Goal: Transaction & Acquisition: Purchase product/service

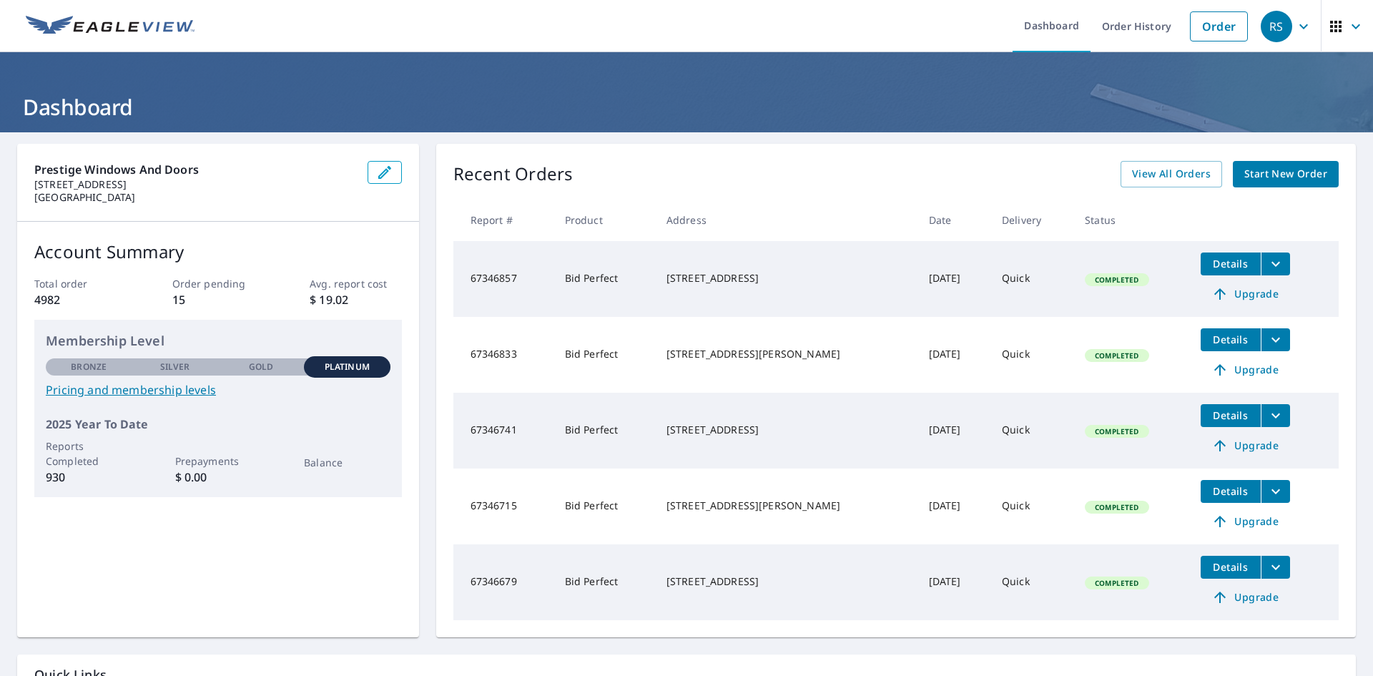
click at [1289, 178] on span "Start New Order" at bounding box center [1285, 174] width 83 height 18
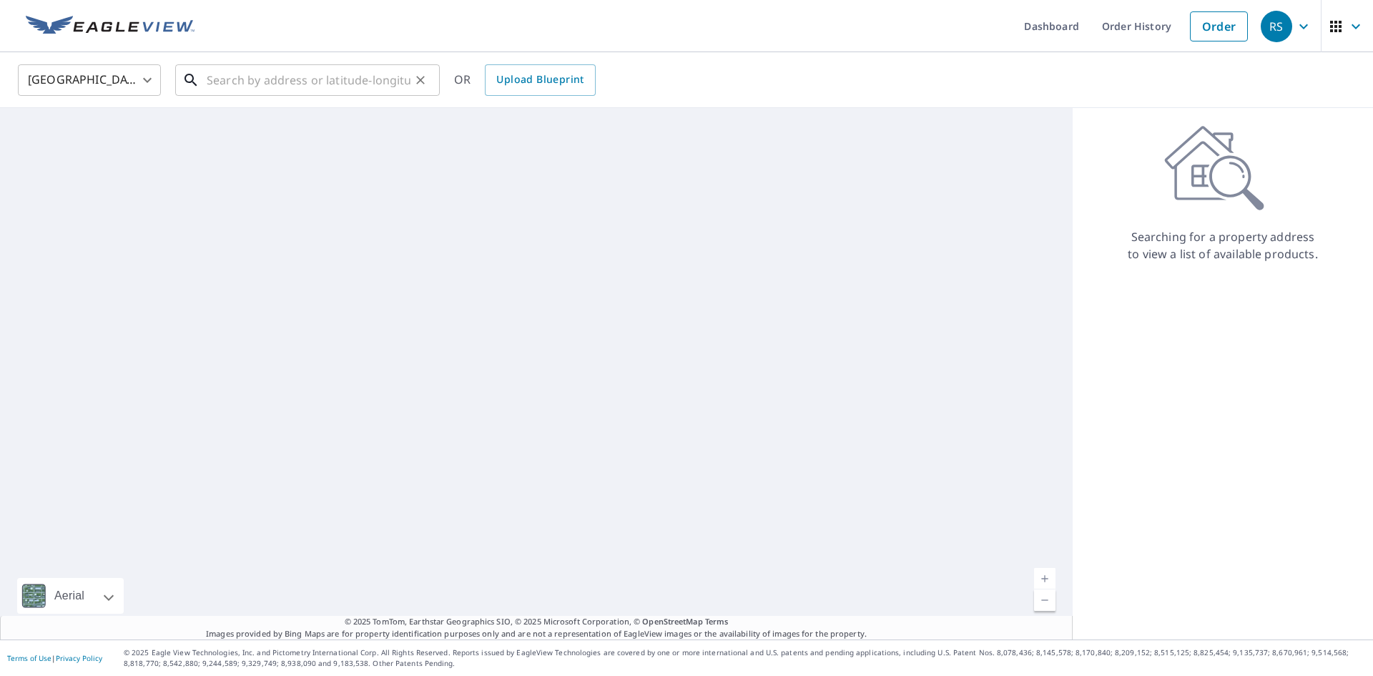
click at [301, 80] on input "text" at bounding box center [309, 80] width 204 height 40
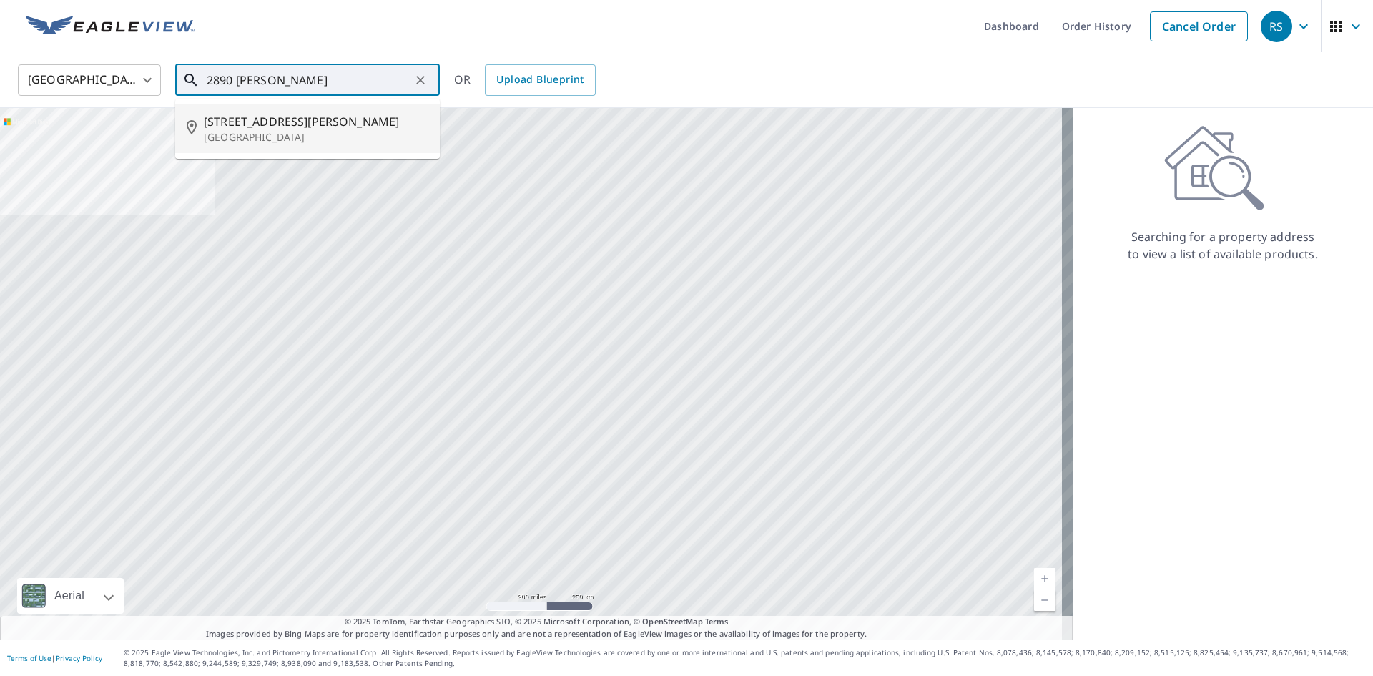
click at [304, 124] on span "2890 Luckie Rd" at bounding box center [316, 121] width 225 height 17
type input "2890 Luckie Rd Fort Lauderdale, FL 33331"
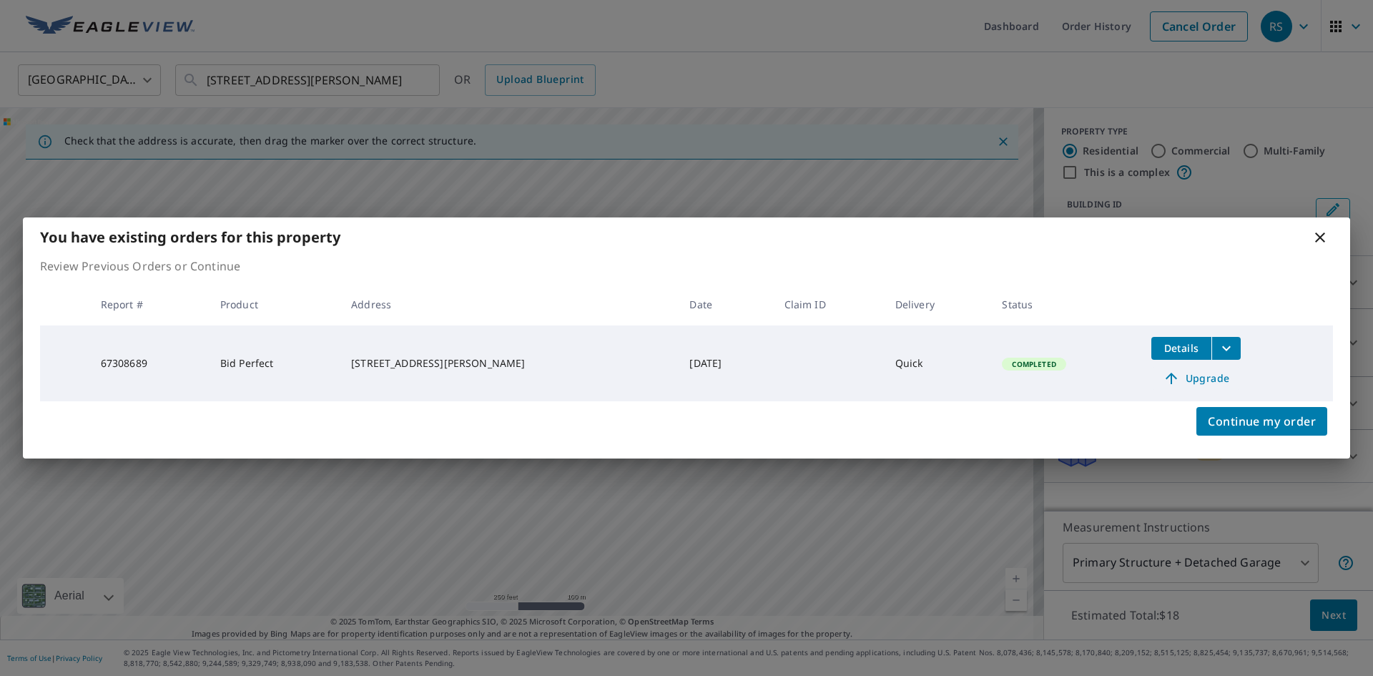
click at [1182, 381] on span "Upgrade" at bounding box center [1196, 378] width 72 height 17
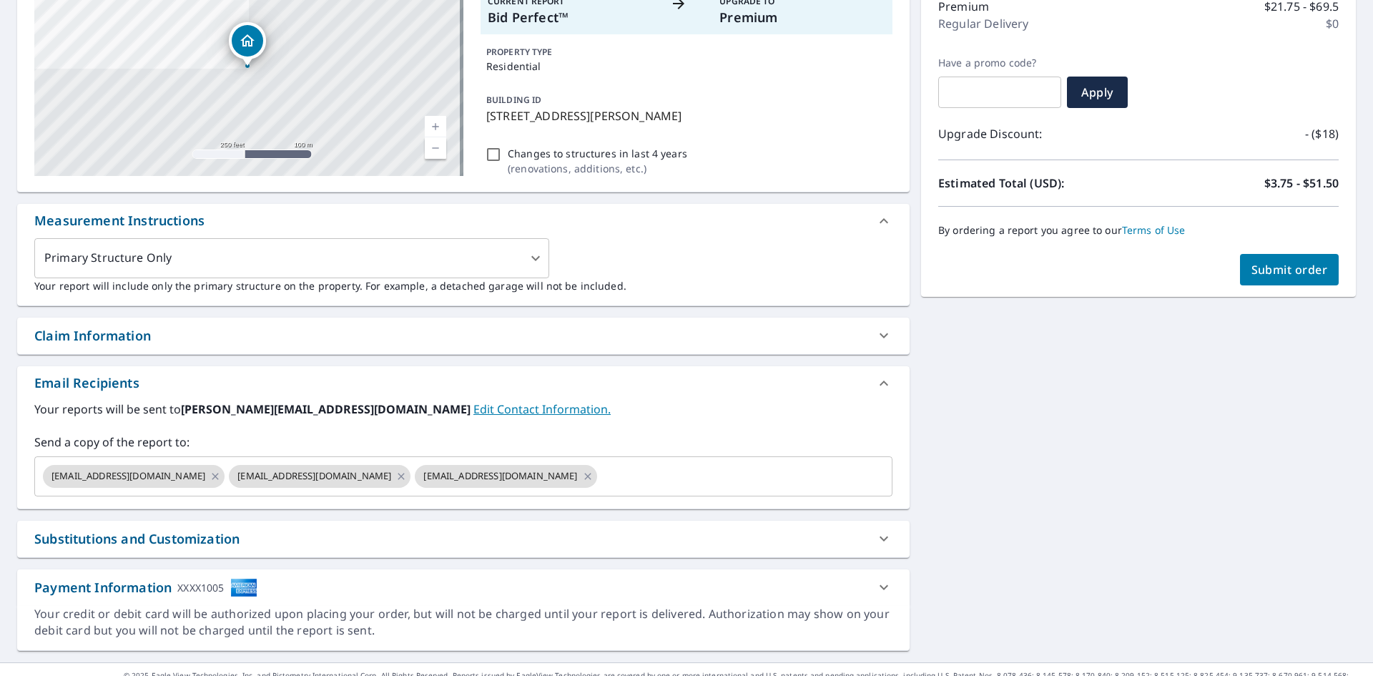
scroll to position [215, 0]
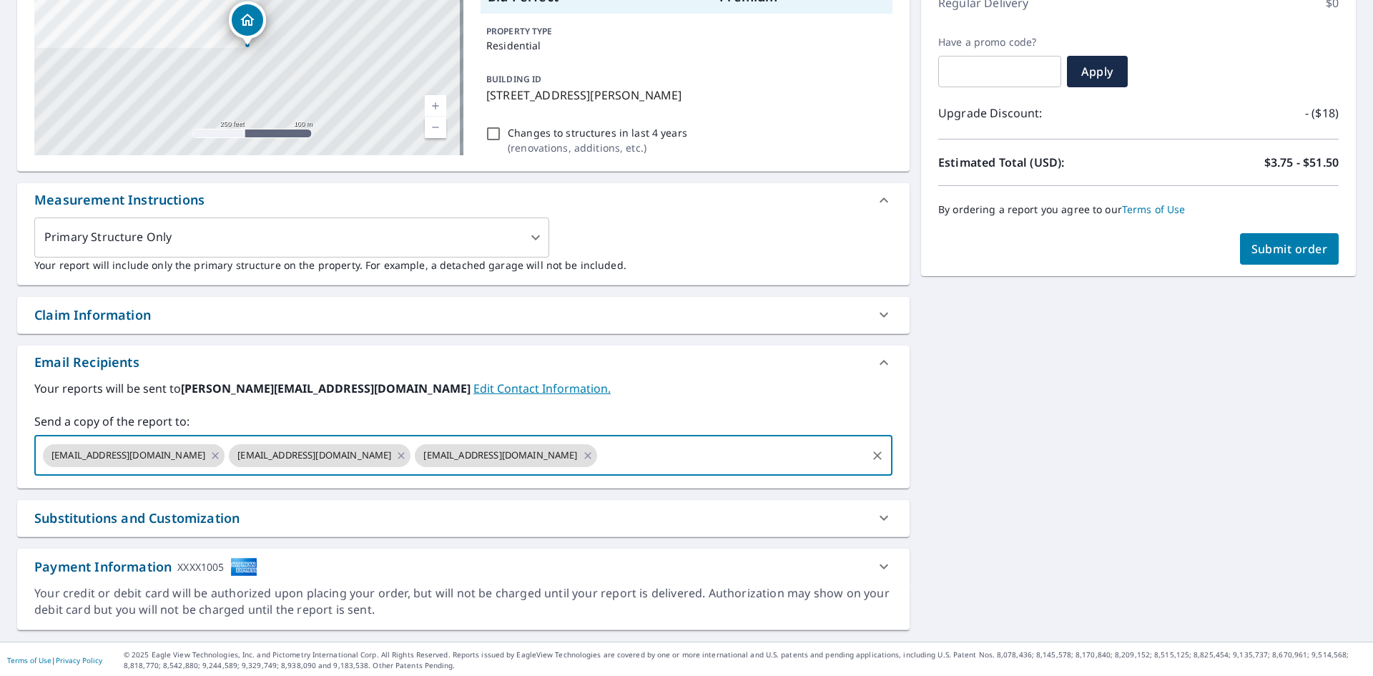
click at [601, 458] on input "text" at bounding box center [731, 455] width 265 height 27
type input "roofpc@prestigewindoor.com"
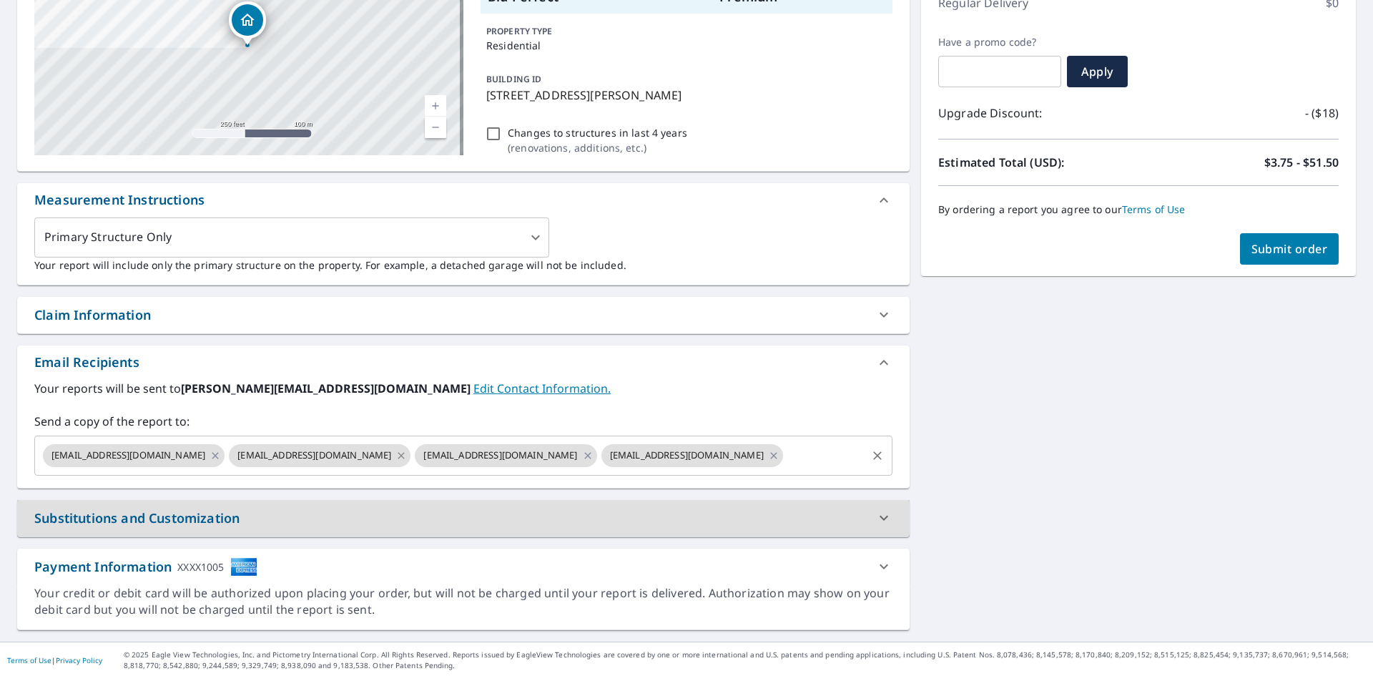
click at [395, 455] on icon at bounding box center [400, 456] width 11 height 16
click at [210, 454] on icon at bounding box center [215, 456] width 11 height 16
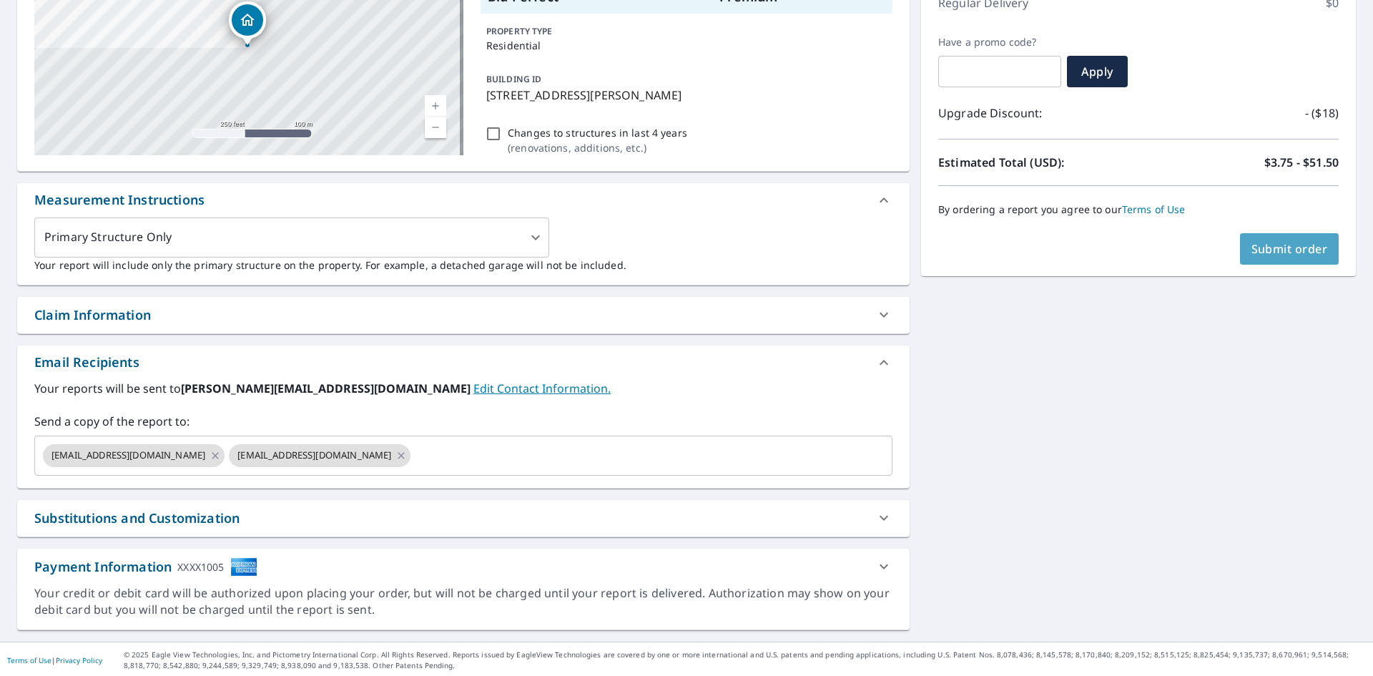
click at [1274, 257] on button "Submit order" at bounding box center [1289, 248] width 99 height 31
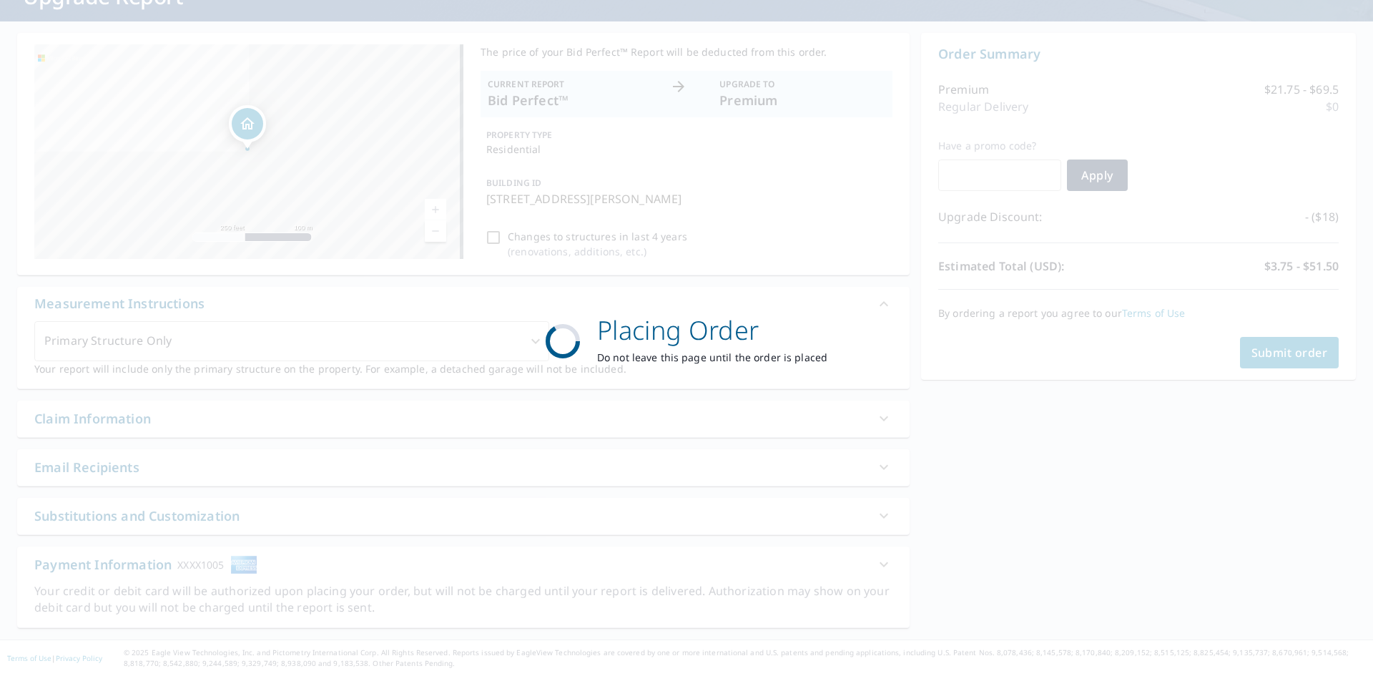
scroll to position [111, 0]
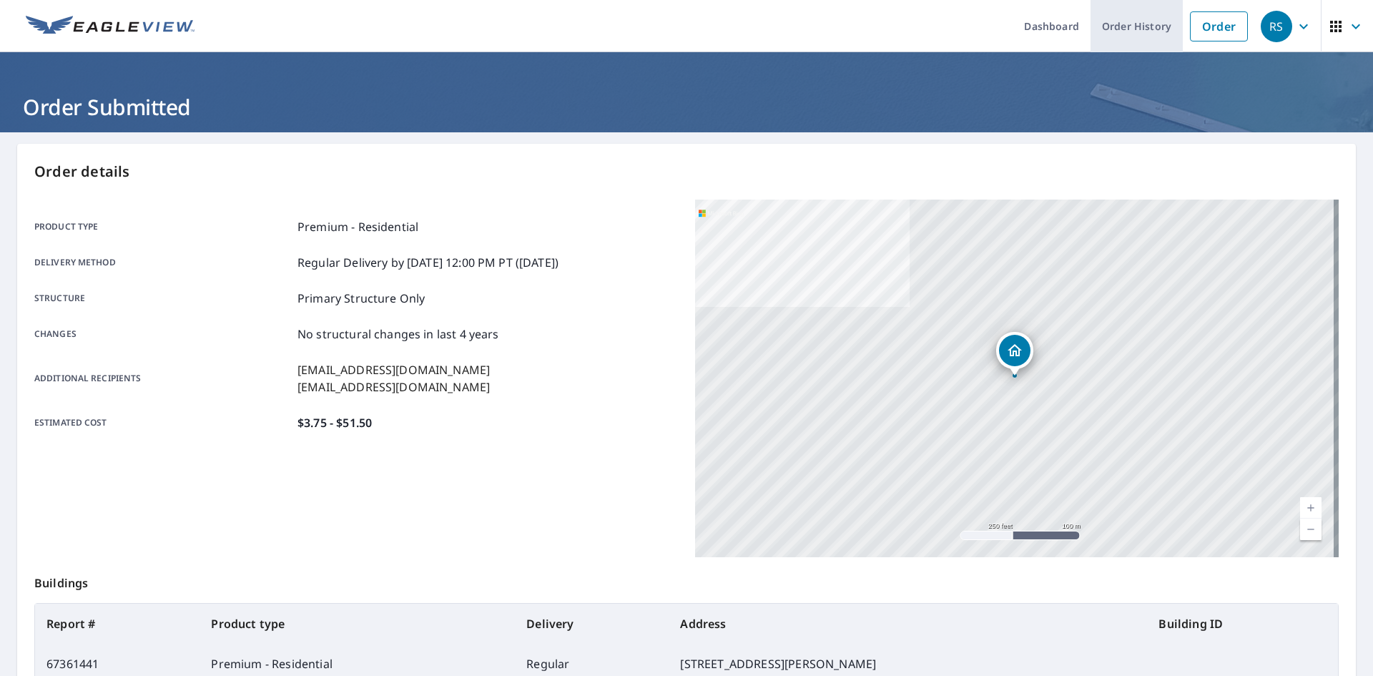
click at [1101, 27] on link "Order History" at bounding box center [1137, 26] width 92 height 52
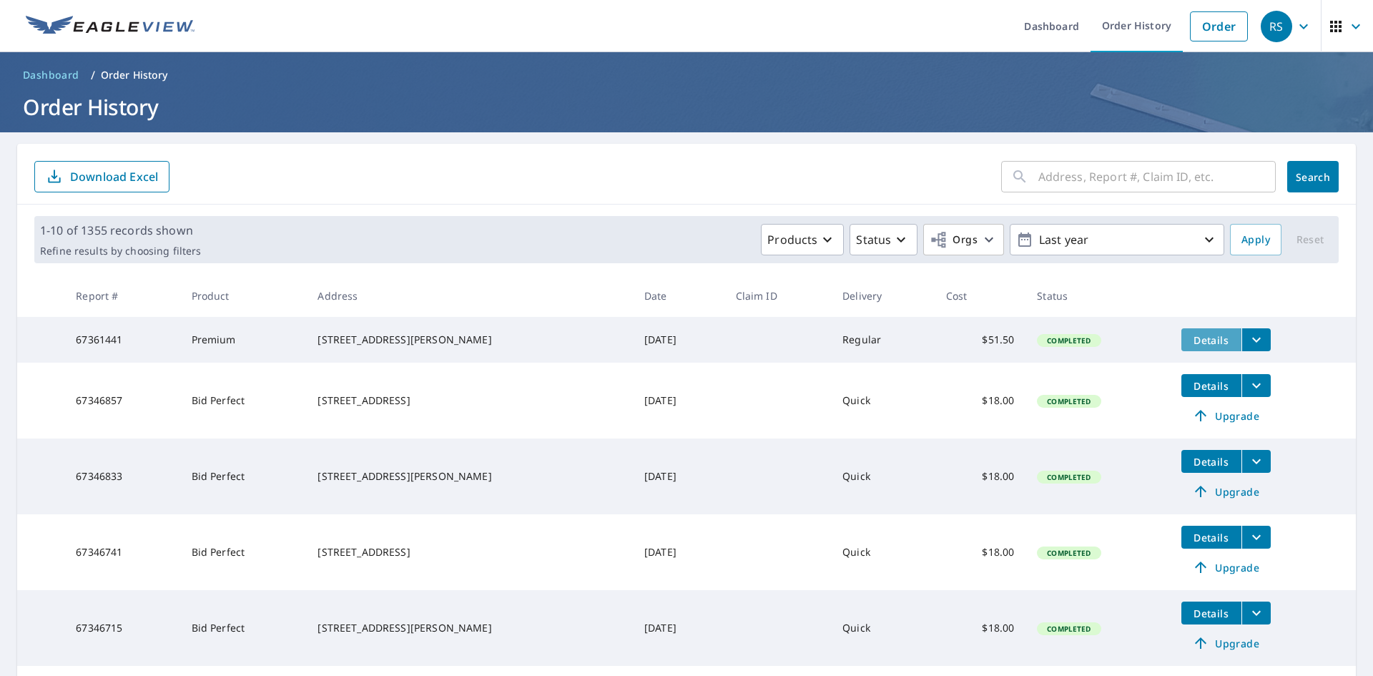
click at [1200, 339] on span "Details" at bounding box center [1211, 340] width 43 height 14
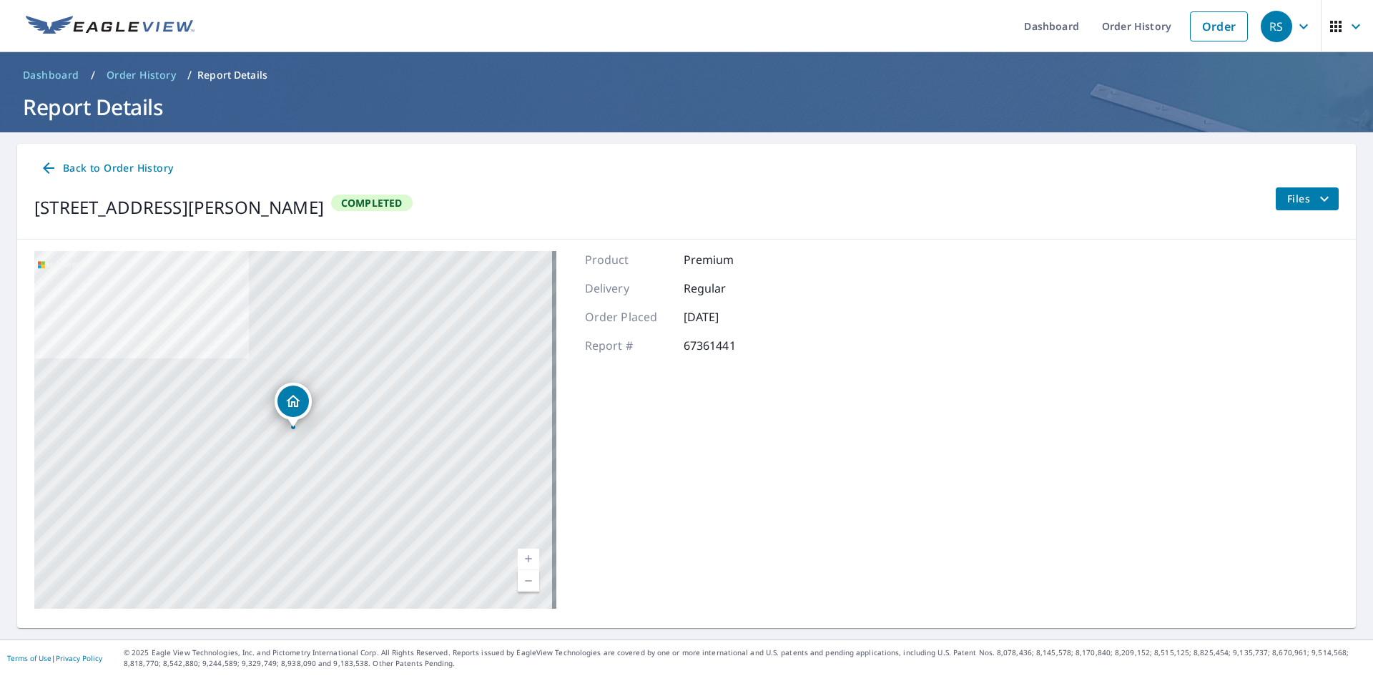
click at [1316, 202] on icon "filesDropdownBtn-67361441" at bounding box center [1324, 198] width 17 height 17
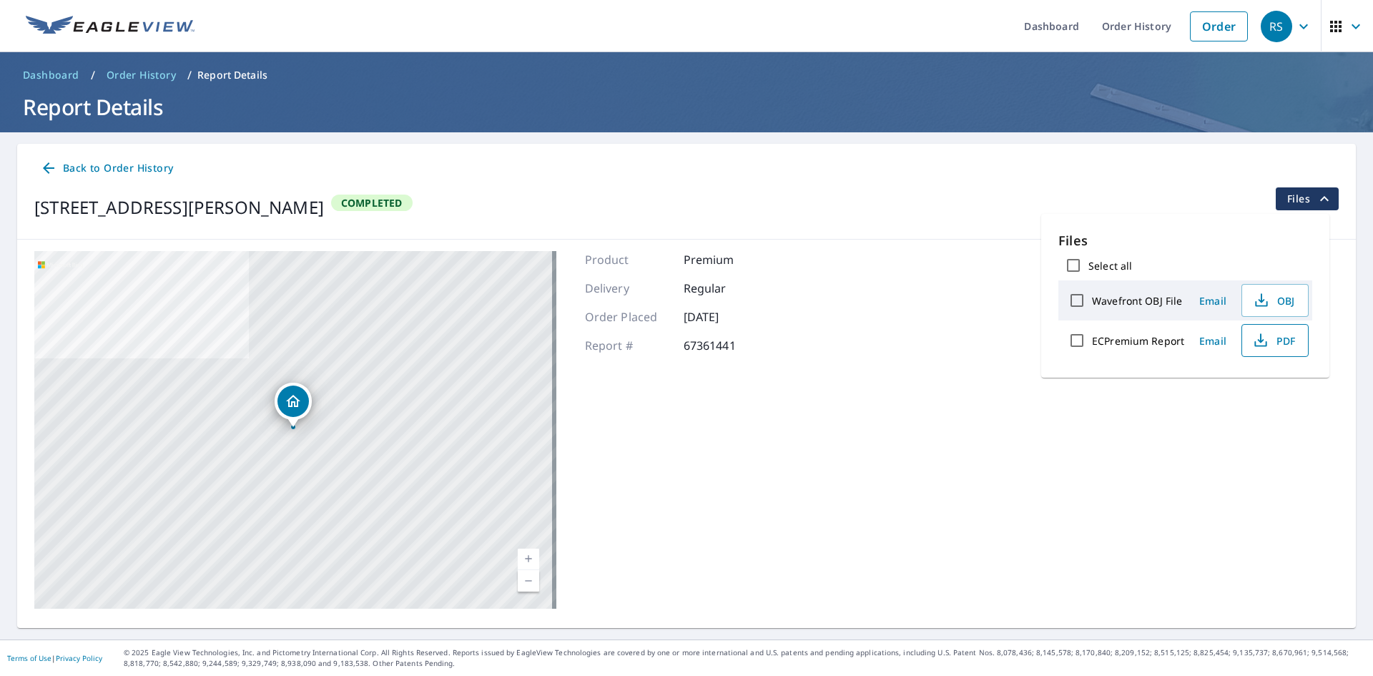
click at [1277, 351] on button "PDF" at bounding box center [1275, 340] width 67 height 33
